Goal: Information Seeking & Learning: Learn about a topic

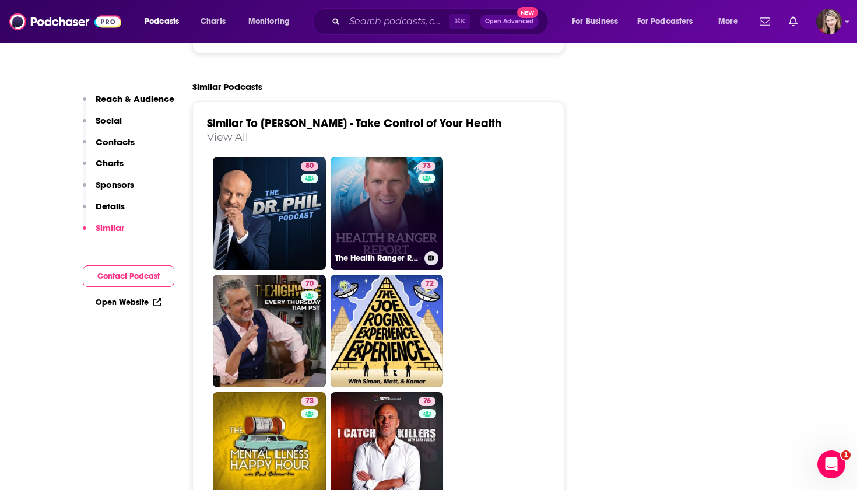
scroll to position [2185, 0]
click at [381, 157] on link "73 The Health Ranger Report" at bounding box center [387, 213] width 113 height 113
type input "[URL][DOMAIN_NAME]"
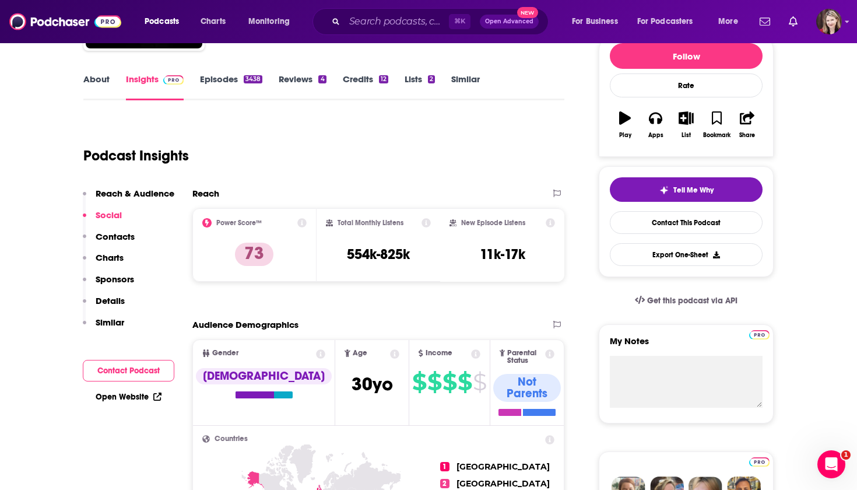
scroll to position [145, 0]
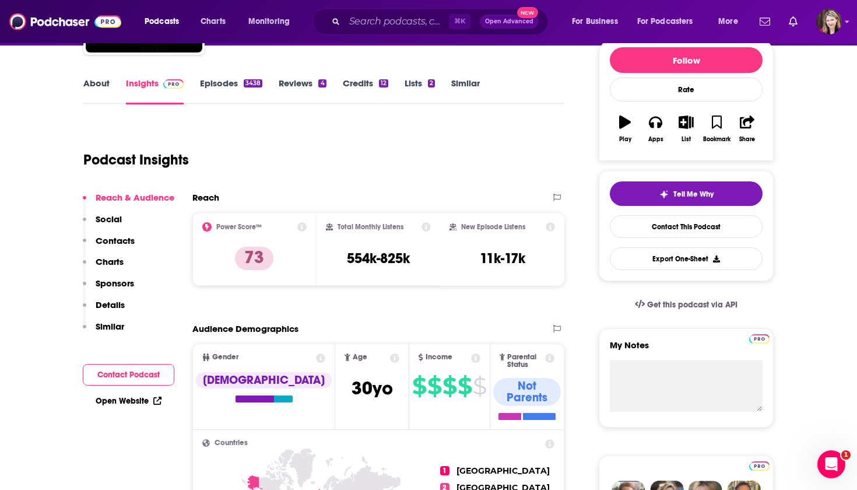
click at [101, 85] on link "About" at bounding box center [96, 91] width 26 height 27
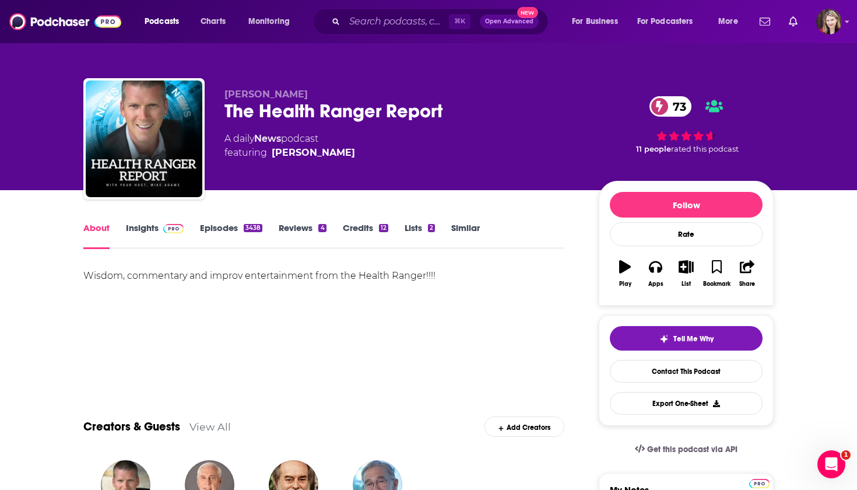
click at [138, 229] on link "Insights" at bounding box center [155, 235] width 58 height 27
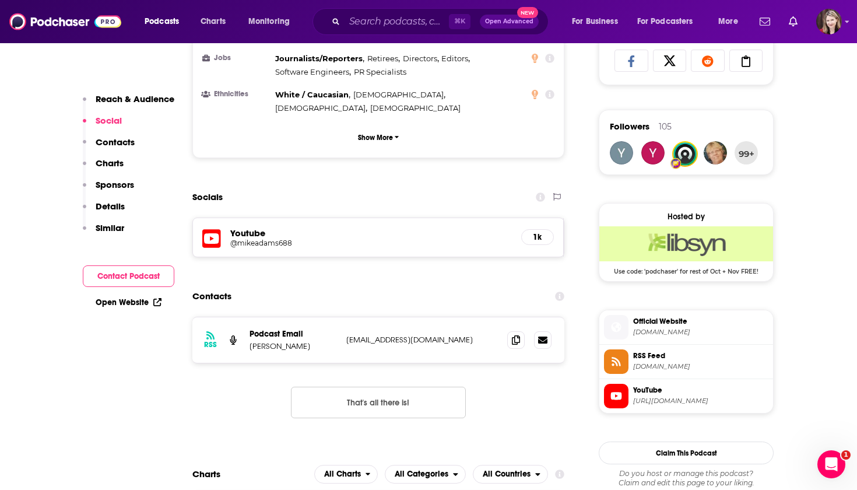
scroll to position [791, 0]
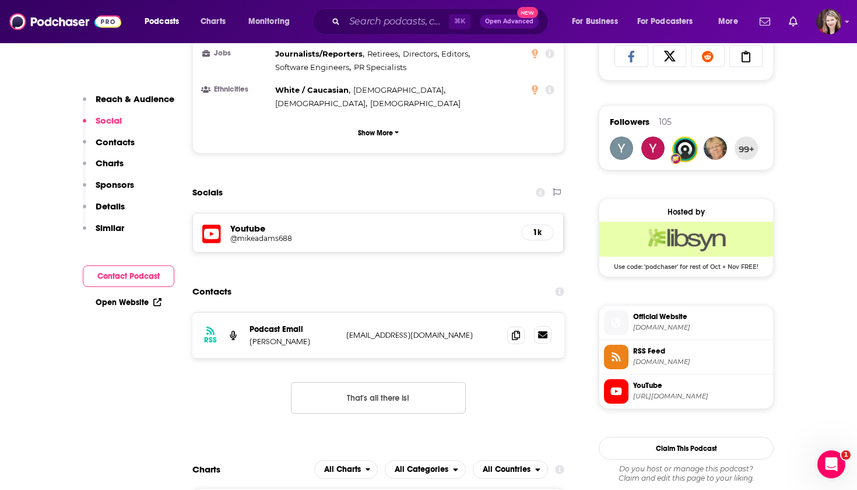
click at [420, 331] on icon at bounding box center [542, 334] width 9 height 7
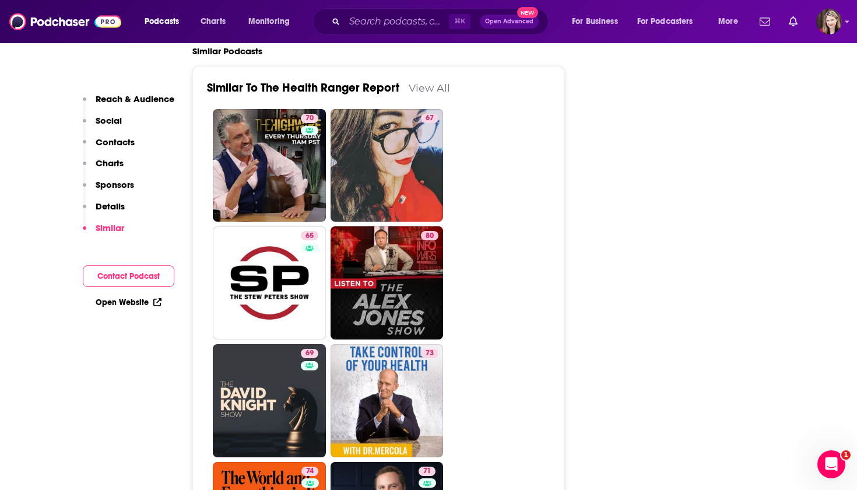
scroll to position [1962, 0]
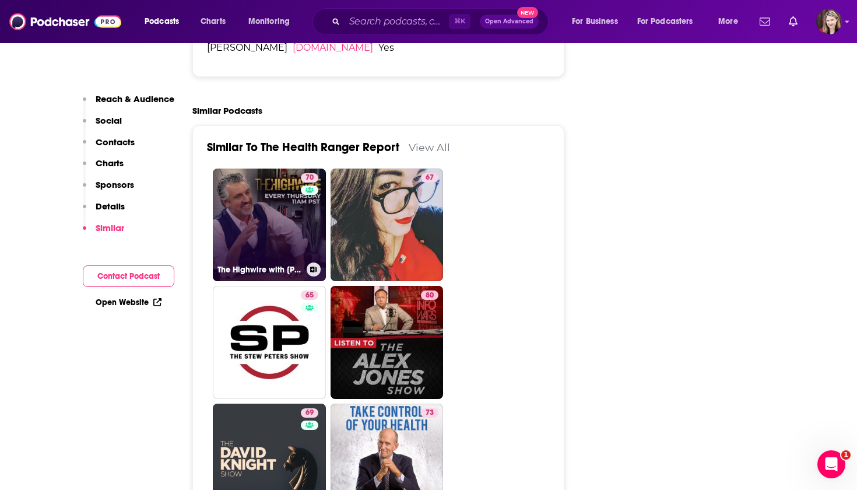
click at [261, 169] on link "70 The Highwire with [PERSON_NAME]" at bounding box center [269, 225] width 113 height 113
type input "[URL][DOMAIN_NAME]"
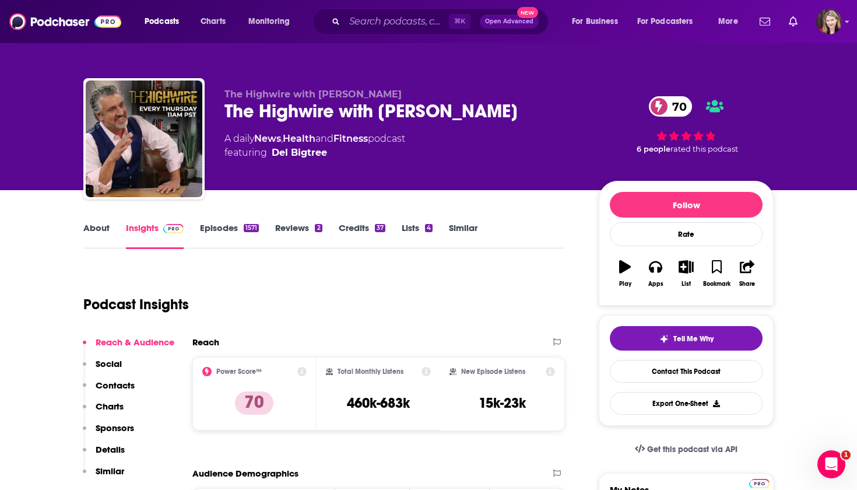
click at [223, 108] on div "The Highwire with [PERSON_NAME] The Highwire with [PERSON_NAME] 70 A daily News…" at bounding box center [428, 141] width 690 height 126
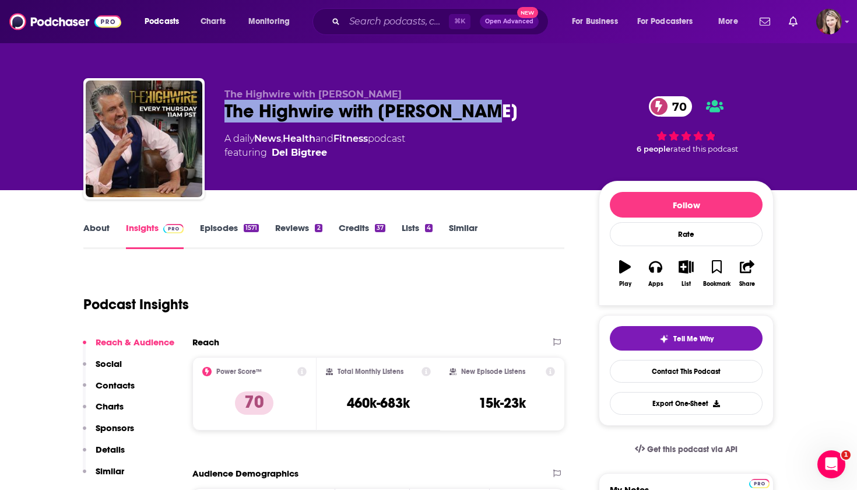
drag, startPoint x: 224, startPoint y: 108, endPoint x: 496, endPoint y: 119, distance: 271.9
click at [420, 119] on div "The Highwire with Del Bigtree 70" at bounding box center [402, 111] width 356 height 23
copy h2 "The Highwire with [PERSON_NAME]"
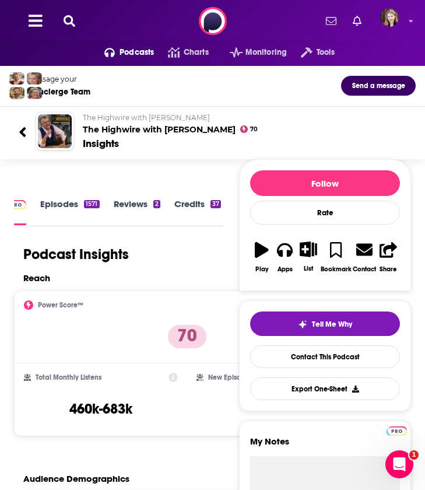
click at [66, 20] on icon at bounding box center [70, 21] width 12 height 12
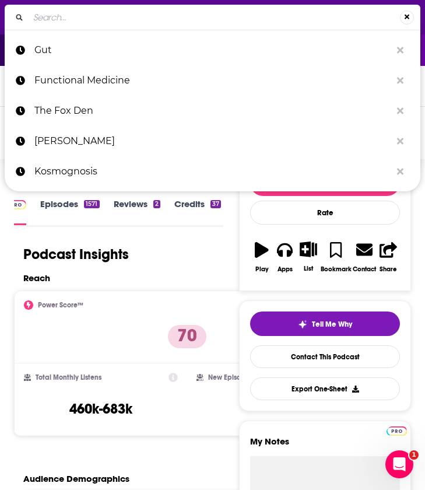
type input "The Highwire with [PERSON_NAME]"
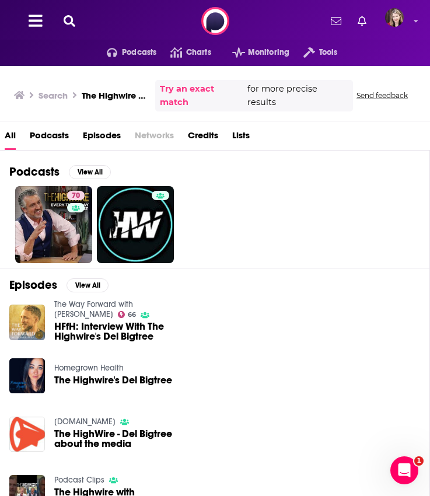
click at [35, 278] on h2 "Episodes" at bounding box center [33, 285] width 48 height 15
